Goal: Task Accomplishment & Management: Use online tool/utility

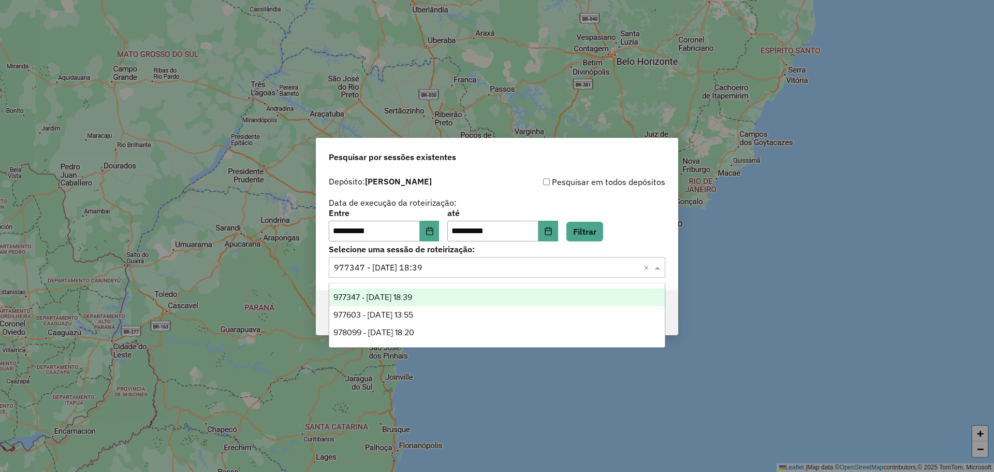
click at [487, 269] on input "text" at bounding box center [486, 267] width 305 height 12
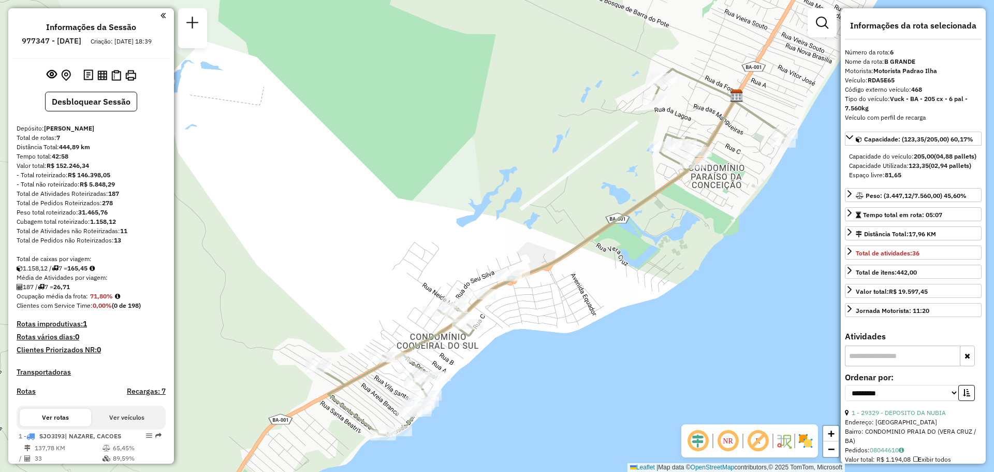
select select "**********"
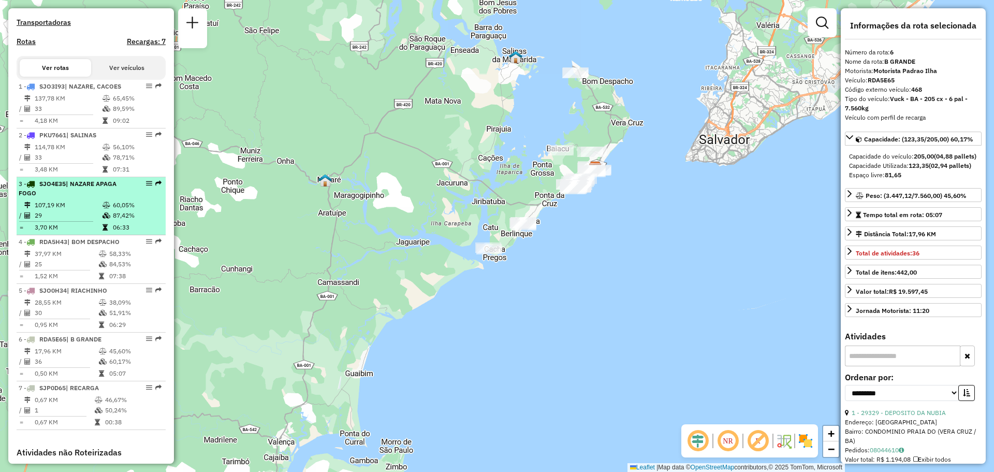
scroll to position [350, 0]
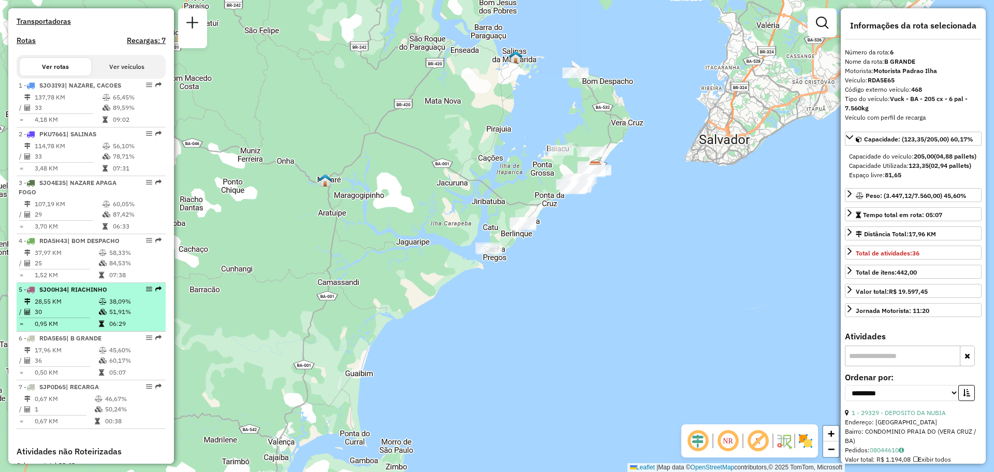
click at [119, 306] on td "38,09%" at bounding box center [135, 301] width 52 height 10
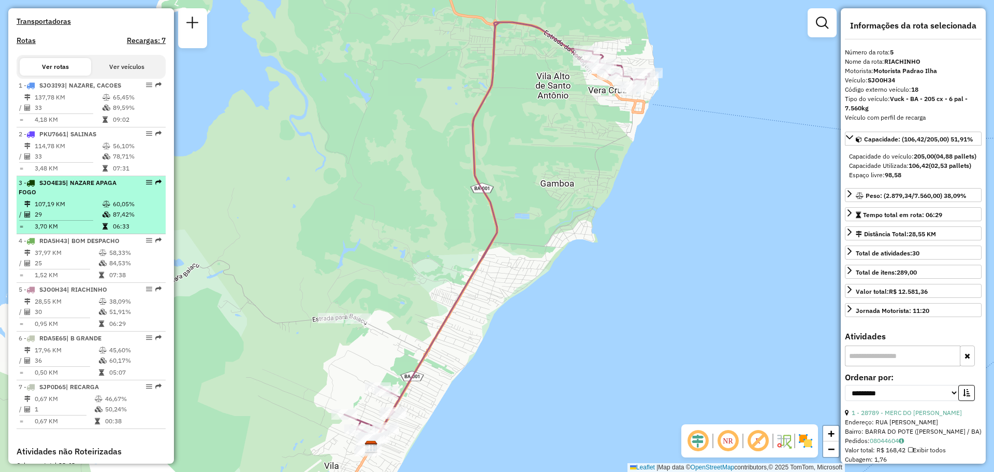
click at [117, 231] on td "06:33" at bounding box center [136, 226] width 49 height 10
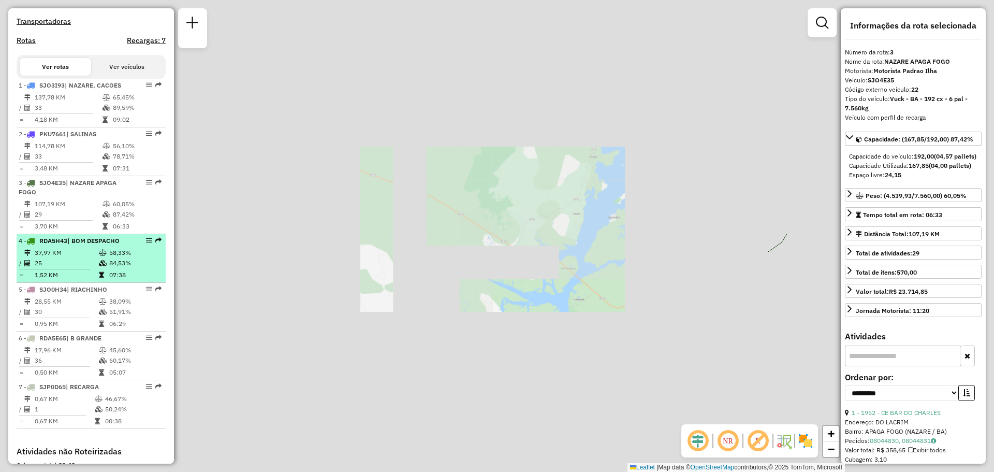
click at [105, 258] on td at bounding box center [103, 252] width 10 height 10
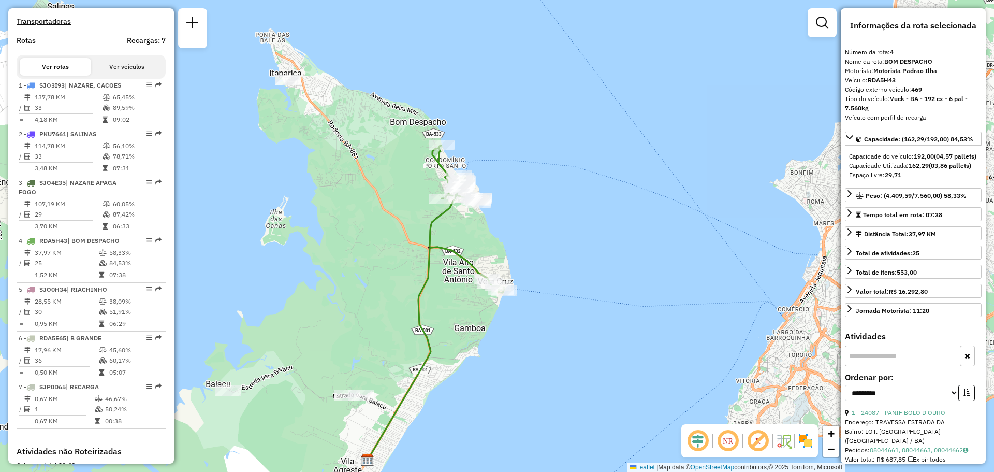
drag, startPoint x: 508, startPoint y: 115, endPoint x: 484, endPoint y: 114, distance: 23.8
click at [484, 114] on div "Janela de atendimento Grade de atendimento Capacidade Transportadoras Veículos …" at bounding box center [497, 236] width 994 height 472
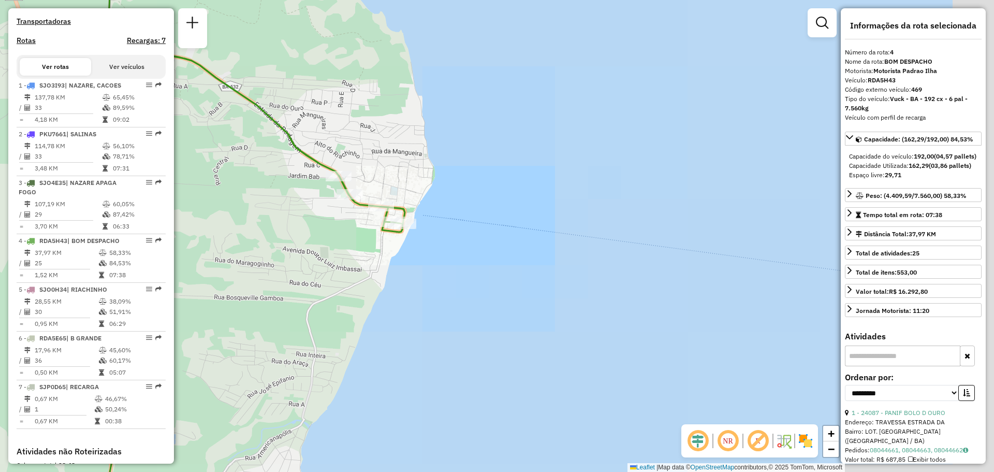
drag, startPoint x: 434, startPoint y: 202, endPoint x: 509, endPoint y: 277, distance: 106.1
click at [505, 276] on div "Janela de atendimento Grade de atendimento Capacidade Transportadoras Veículos …" at bounding box center [497, 236] width 994 height 472
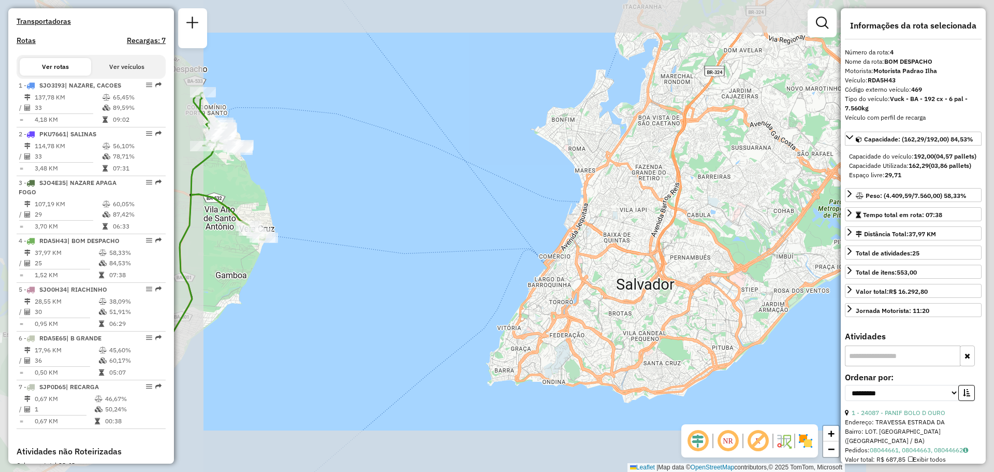
drag, startPoint x: 324, startPoint y: 182, endPoint x: 361, endPoint y: 270, distance: 94.9
click at [361, 270] on div "Janela de atendimento Grade de atendimento Capacidade Transportadoras Veículos …" at bounding box center [497, 236] width 994 height 472
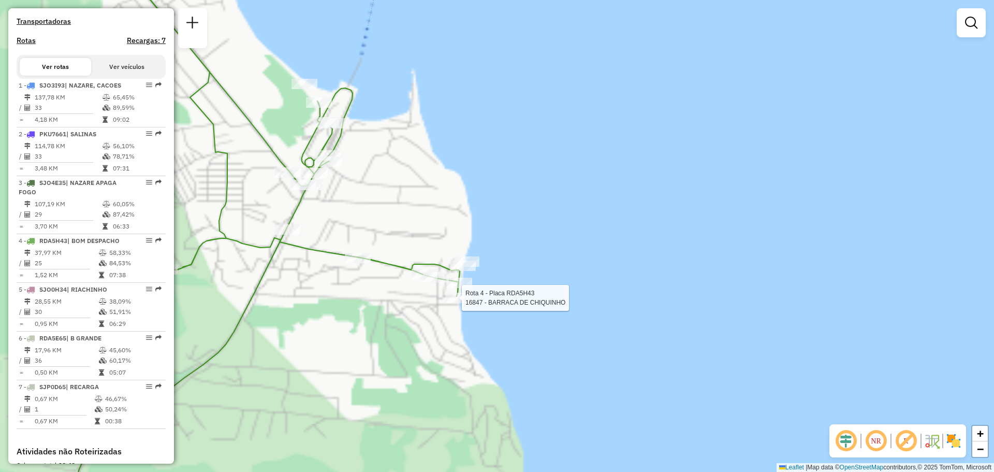
drag, startPoint x: 419, startPoint y: 173, endPoint x: 440, endPoint y: 180, distance: 21.8
click at [432, 162] on div "Rota 4 - Placa RDA5H43 16847 - BARRACA DE CHIQUINHO Janela de atendimento Grade…" at bounding box center [497, 236] width 994 height 472
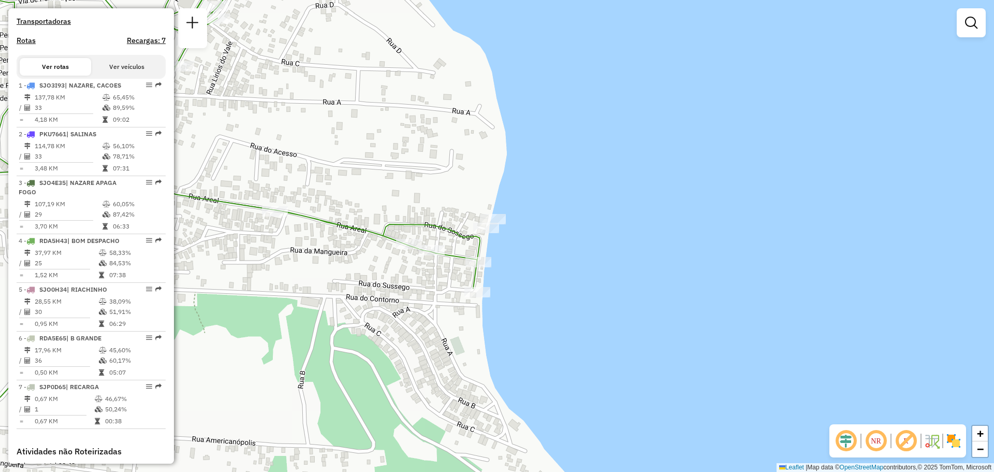
drag, startPoint x: 512, startPoint y: 236, endPoint x: 490, endPoint y: 262, distance: 34.5
click at [490, 262] on div "Janela de atendimento Grade de atendimento Capacidade Transportadoras Veículos …" at bounding box center [497, 236] width 994 height 472
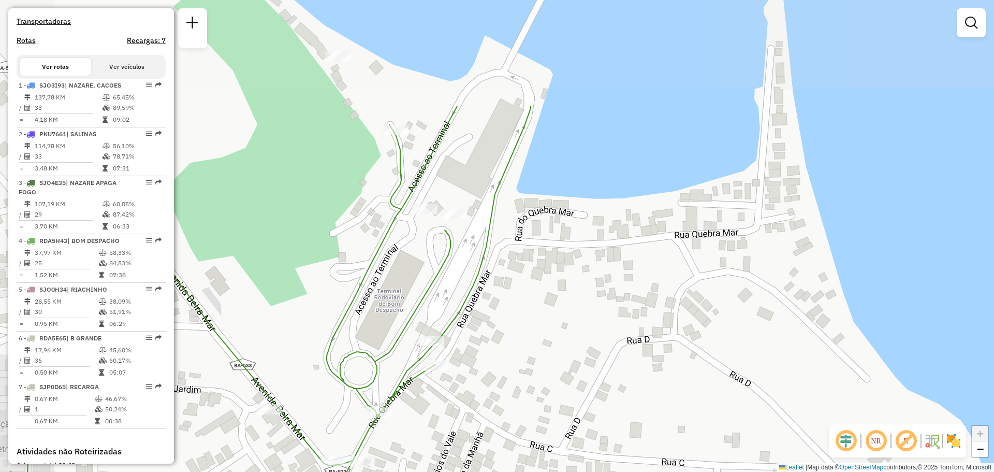
drag, startPoint x: 366, startPoint y: 116, endPoint x: 481, endPoint y: 277, distance: 197.8
click at [481, 277] on icon at bounding box center [274, 389] width 514 height 566
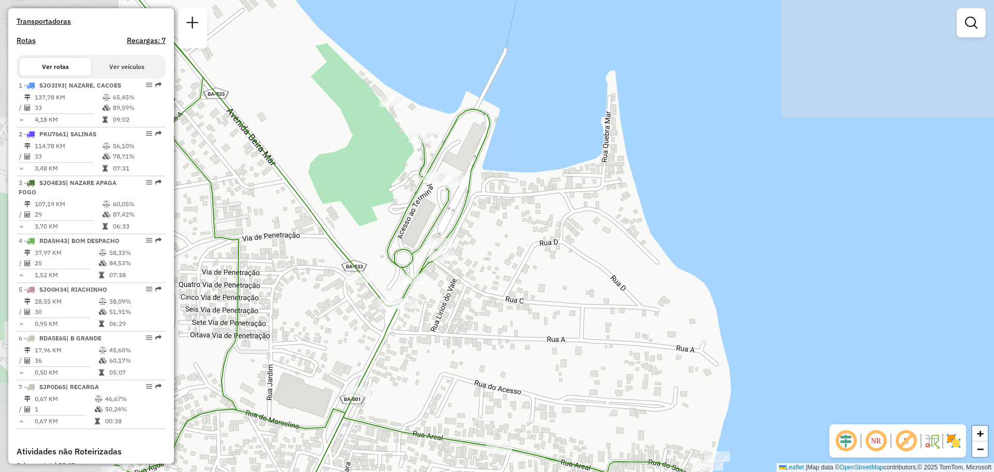
drag, startPoint x: 450, startPoint y: 281, endPoint x: 487, endPoint y: 249, distance: 48.1
click at [483, 251] on div "Janela de atendimento Grade de atendimento Capacidade Transportadoras Veículos …" at bounding box center [497, 236] width 994 height 472
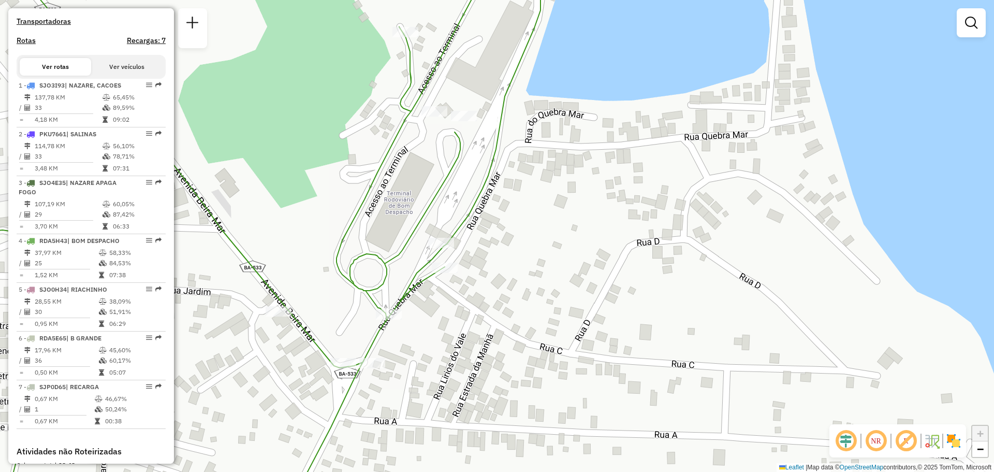
click at [736, 171] on div "Janela de atendimento Grade de atendimento Capacidade Transportadoras Veículos …" at bounding box center [497, 236] width 994 height 472
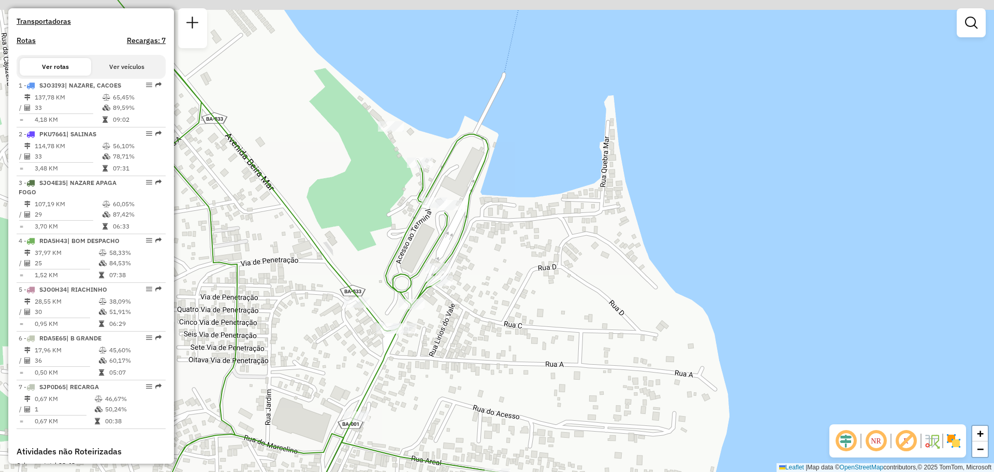
drag, startPoint x: 528, startPoint y: 169, endPoint x: 515, endPoint y: 196, distance: 30.6
click at [515, 196] on div "Janela de atendimento Grade de atendimento Capacidade Transportadoras Veículos …" at bounding box center [497, 236] width 994 height 472
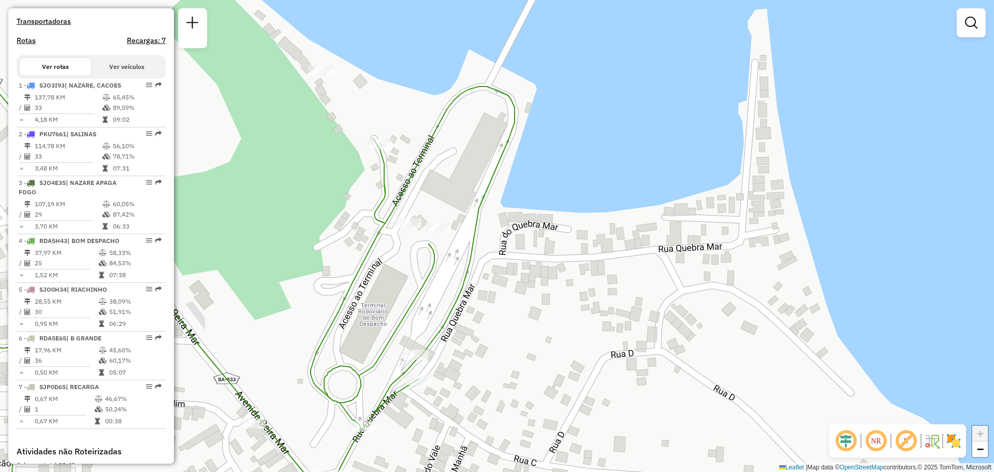
drag, startPoint x: 470, startPoint y: 145, endPoint x: 465, endPoint y: 196, distance: 50.4
click at [465, 196] on div "Janela de atendimento Grade de atendimento Capacidade Transportadoras Veículos …" at bounding box center [497, 236] width 994 height 472
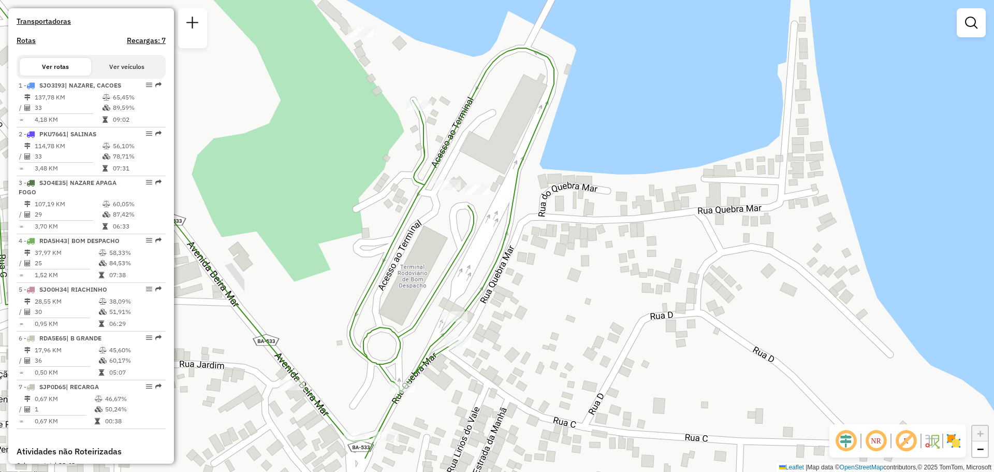
drag, startPoint x: 481, startPoint y: 287, endPoint x: 522, endPoint y: 252, distance: 54.3
click at [522, 252] on icon at bounding box center [246, 196] width 613 height 523
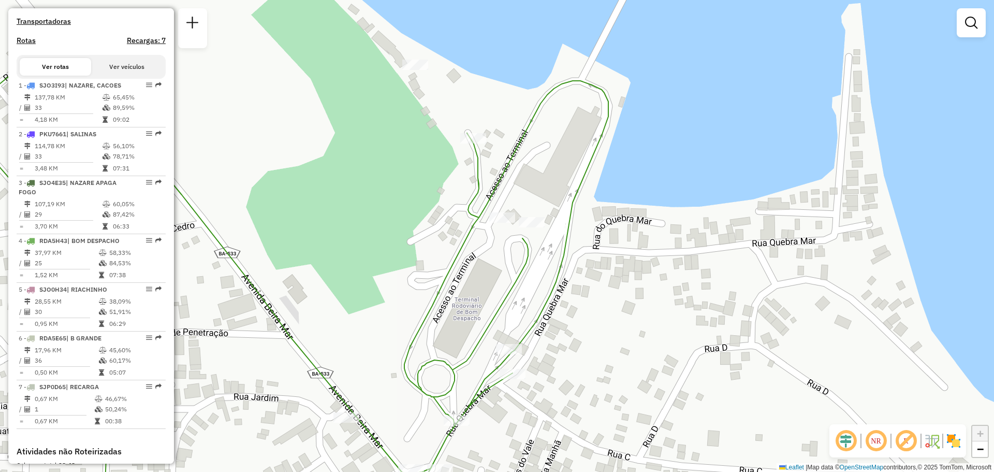
drag, startPoint x: 642, startPoint y: 217, endPoint x: 670, endPoint y: 291, distance: 78.9
click at [670, 291] on div "Janela de atendimento Grade de atendimento Capacidade Transportadoras Veículos …" at bounding box center [497, 236] width 994 height 472
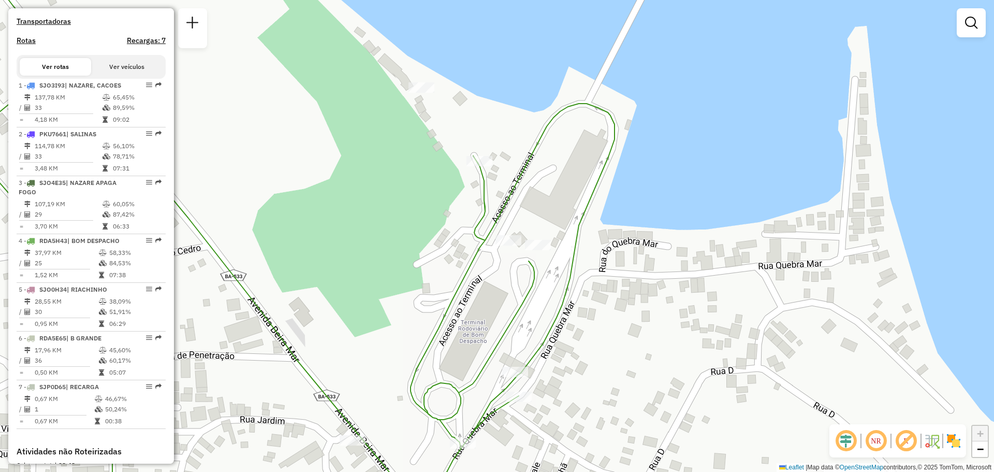
click at [819, 113] on div "Janela de atendimento Grade de atendimento Capacidade Transportadoras Veículos …" at bounding box center [497, 236] width 994 height 472
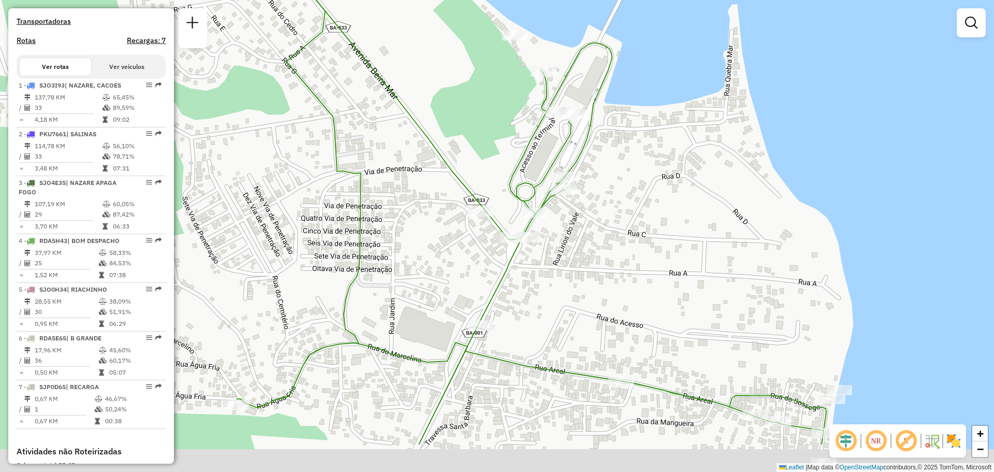
drag, startPoint x: 479, startPoint y: 163, endPoint x: 594, endPoint y: 81, distance: 141.3
click at [589, 84] on div "Rota 4 - Placa RDA5H43 30382 - ALMERINDO PEREIRA NE Janela de atendimento Grade…" at bounding box center [497, 236] width 994 height 472
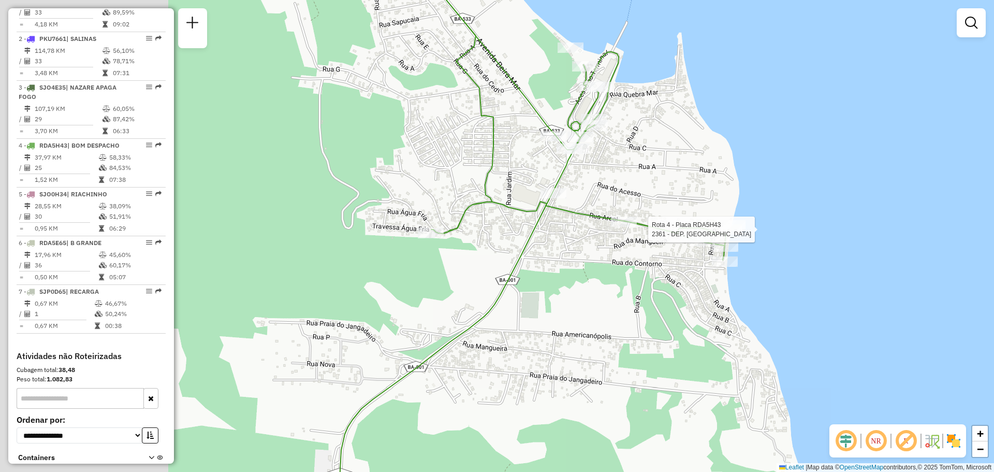
select select "**********"
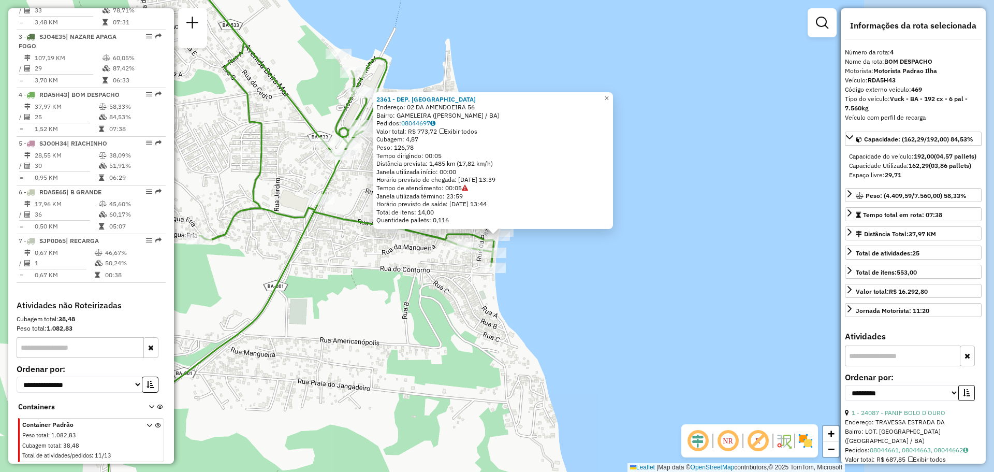
scroll to position [506, 0]
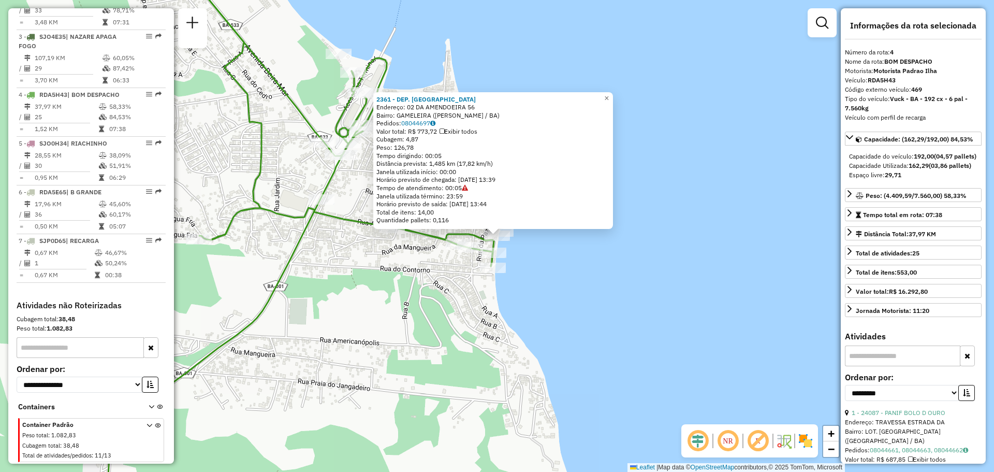
click at [594, 234] on div "2361 - DEP. SAO PAULO Endereço: 02 DA AMENDOEIRA 56 Bairro: GAMELEIRA (VERA CRU…" at bounding box center [497, 236] width 994 height 472
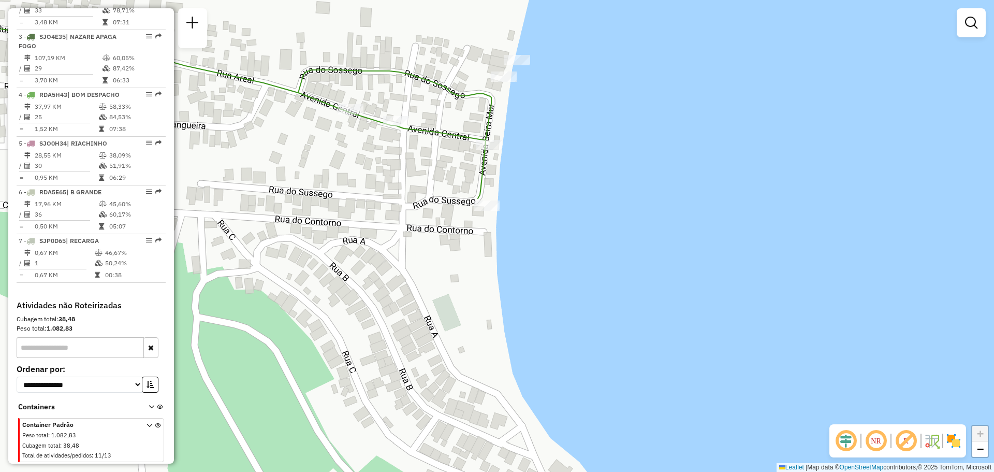
click at [508, 85] on div "Janela de atendimento Grade de atendimento Capacidade Transportadoras Veículos …" at bounding box center [497, 236] width 994 height 472
select select "**********"
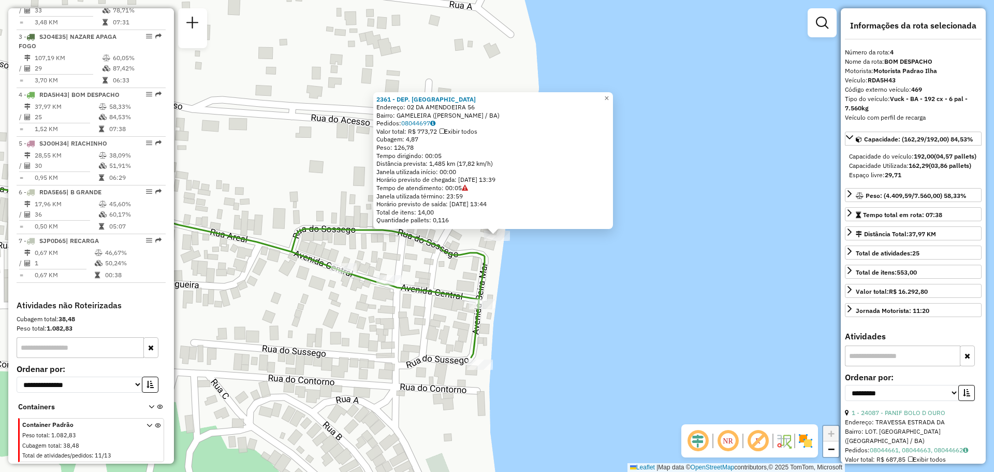
click at [615, 336] on div "2361 - DEP. SAO PAULO Endereço: 02 DA AMENDOEIRA 56 Bairro: GAMELEIRA (VERA CRU…" at bounding box center [497, 236] width 994 height 472
